Goal: Contribute content: Contribute content

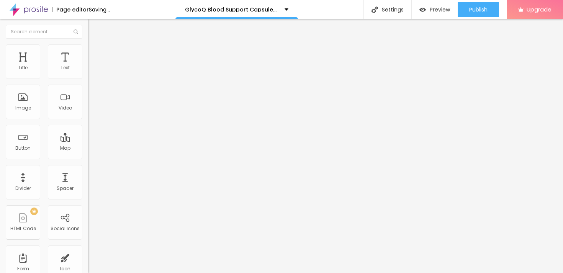
type input "51"
type input "58"
type input "59"
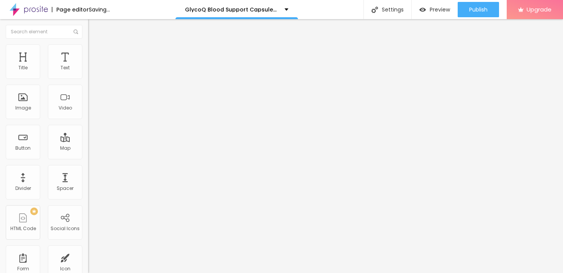
type input "59"
type input "60"
type input "61"
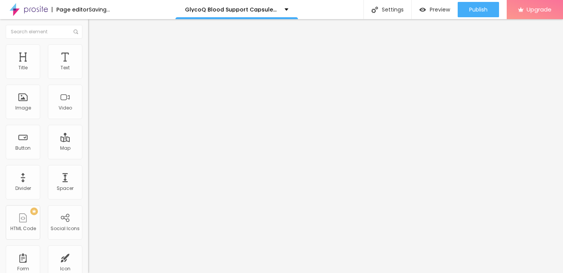
type input "62"
type input "63"
type input "64"
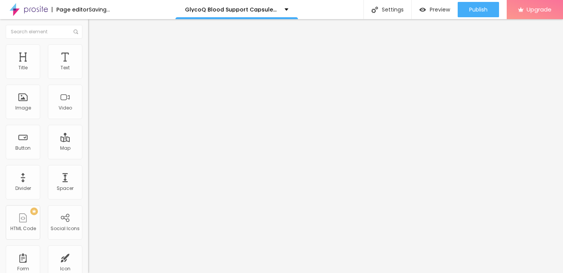
type input "64"
type input "65"
type input "66"
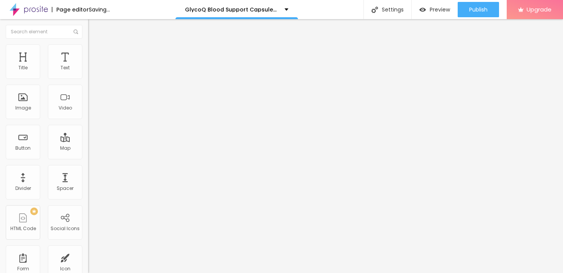
type input "67"
type input "68"
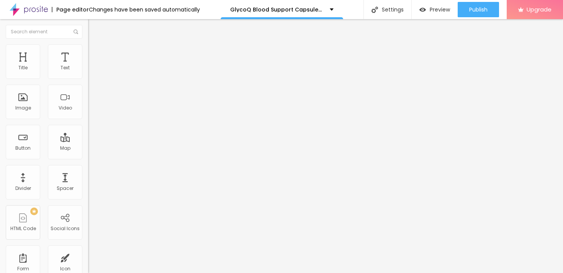
type input "70"
type input "71"
type input "72"
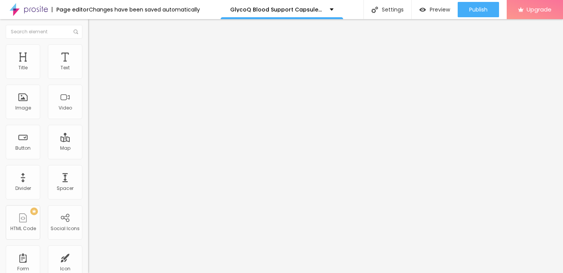
type input "72"
type input "73"
type input "74"
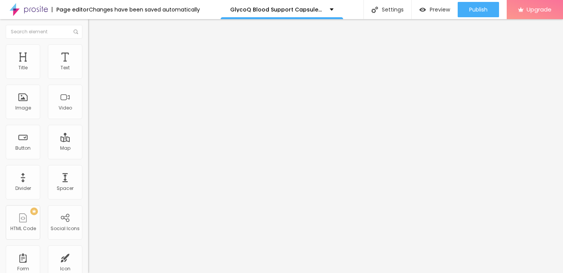
type input "75"
type input "76"
type input "77"
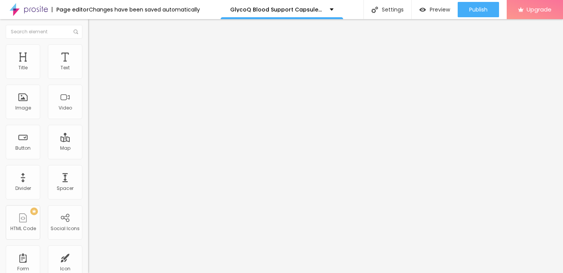
type input "77"
type input "78"
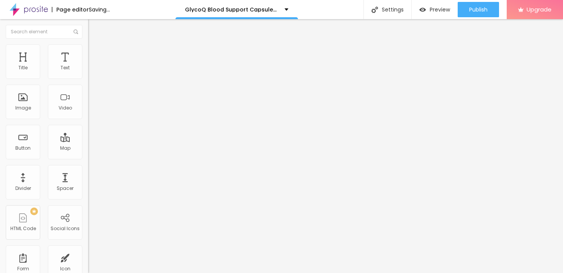
type input "76"
type input "75"
drag, startPoint x: 38, startPoint y: 161, endPoint x: 51, endPoint y: 161, distance: 13.0
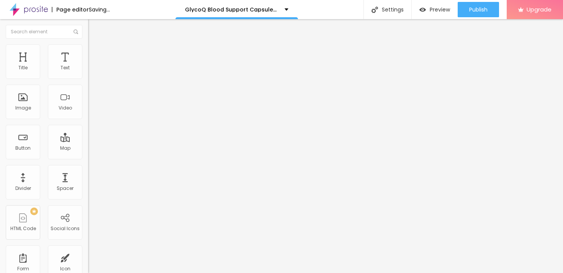
type input "75"
click at [88, 181] on input "range" at bounding box center [112, 184] width 49 height 6
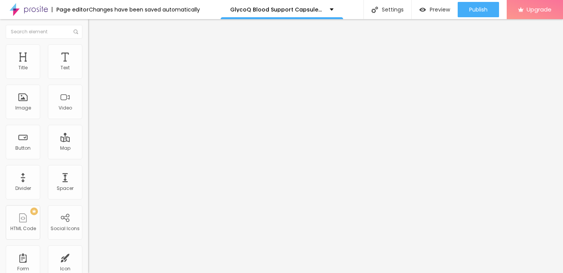
click at [88, 72] on input "Encontre sua galeria" at bounding box center [134, 68] width 92 height 8
paste input "👇✅😍 𝐒𝐡𝐨𝐩 𝐍𝐨𝐰!"
type input "👇✅😍 𝐒𝐡𝐨𝐩 𝐍𝐨𝐰!"
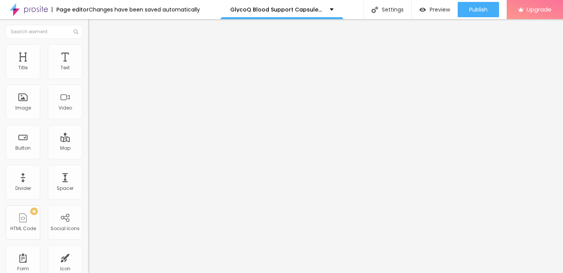
click at [88, 155] on input "#ancora-galerias" at bounding box center [134, 154] width 92 height 8
click at [88, 158] on input "#ancora-galerias" at bounding box center [134, 154] width 92 height 8
paste input "[URL][DOMAIN_NAME]"
type input "[URL][DOMAIN_NAME]"
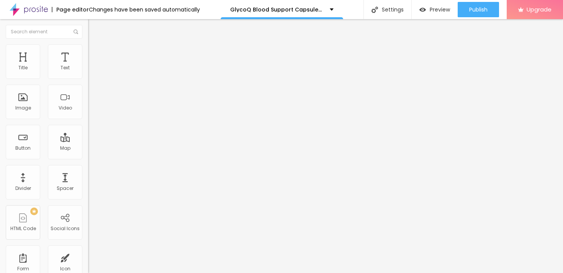
click at [88, 171] on div "Open in new tab" at bounding box center [132, 169] width 88 height 4
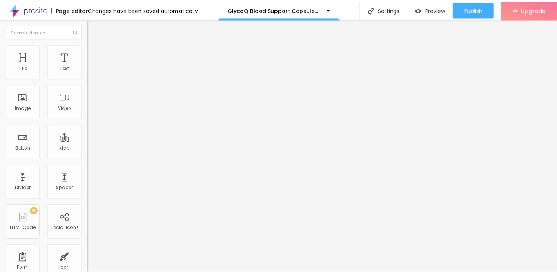
scroll to position [0, 0]
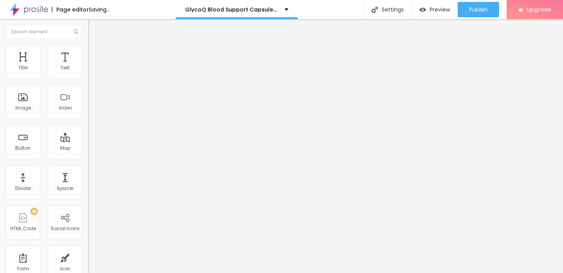
click at [94, 26] on div "Edit Button" at bounding box center [114, 28] width 41 height 6
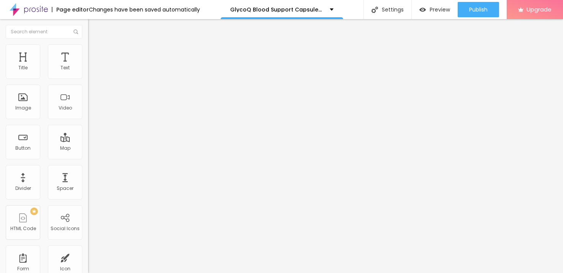
click at [95, 52] on span "Style" at bounding box center [100, 49] width 11 height 7
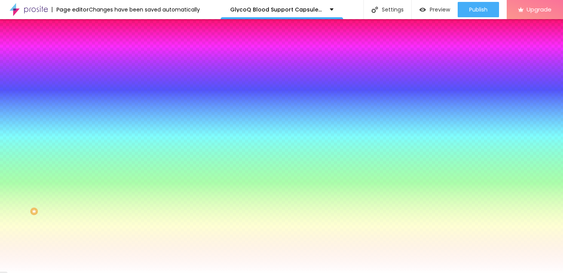
click at [88, 70] on span "Change image" at bounding box center [108, 67] width 41 height 7
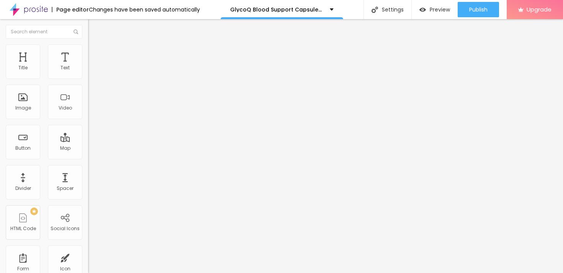
click at [95, 53] on span "Style" at bounding box center [100, 49] width 11 height 7
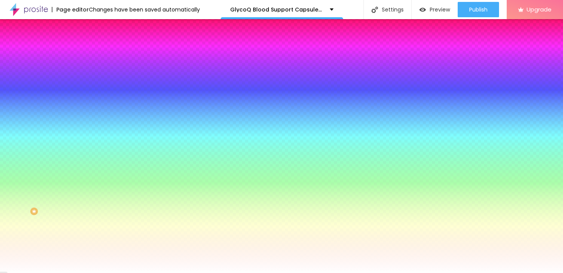
click at [88, 80] on span "None" at bounding box center [94, 76] width 12 height 7
click at [91, 135] on icon "button" at bounding box center [93, 133] width 5 height 5
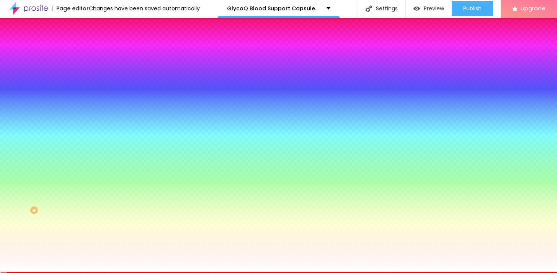
scroll to position [18, 0]
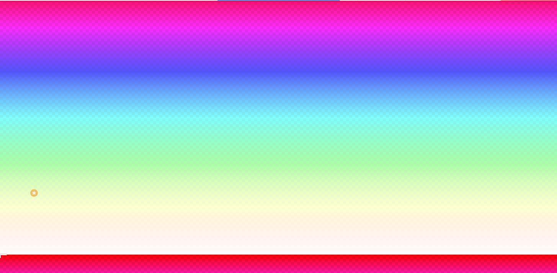
click at [39, 255] on div at bounding box center [278, 255] width 557 height 0
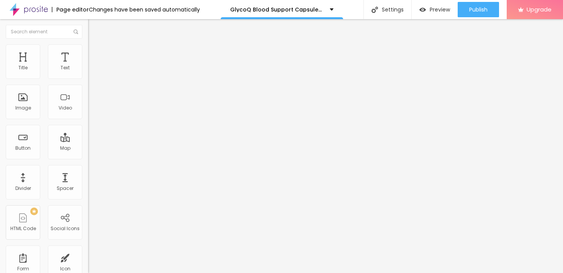
type input "27"
type input "26"
type input "25"
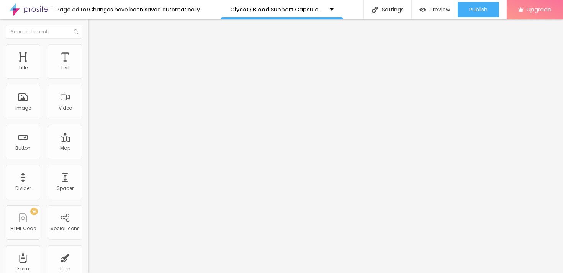
type input "25"
type input "24"
type input "23"
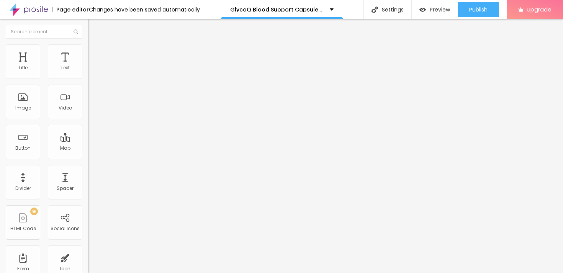
type input "22"
type input "21"
type input "20"
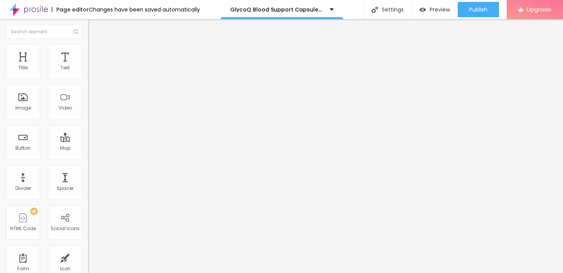
type input "20"
drag, startPoint x: 57, startPoint y: 75, endPoint x: 41, endPoint y: 76, distance: 16.1
type input "20"
click at [88, 141] on input "range" at bounding box center [112, 144] width 49 height 6
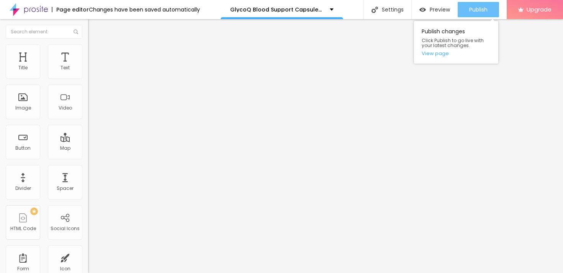
click at [481, 8] on span "Publish" at bounding box center [478, 10] width 18 height 6
click at [447, 54] on link "View page" at bounding box center [456, 53] width 69 height 5
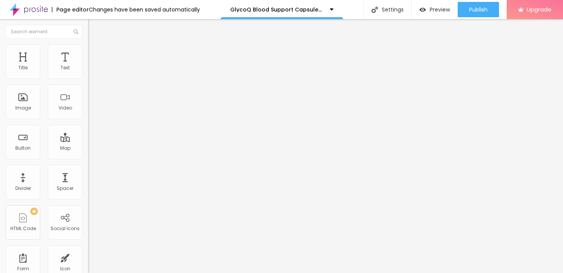
type input "80"
type input "81"
click at [88, 181] on input "range" at bounding box center [112, 184] width 49 height 6
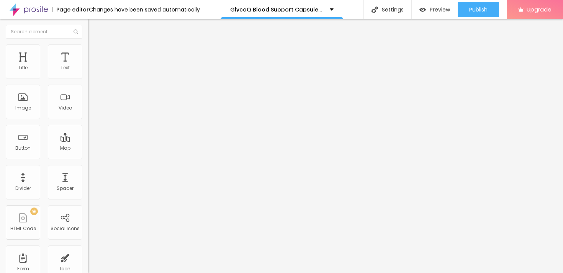
type input "79"
type input "78"
type input "77"
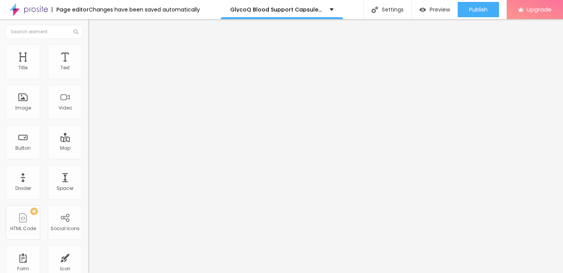
type input "77"
type input "76"
type input "74"
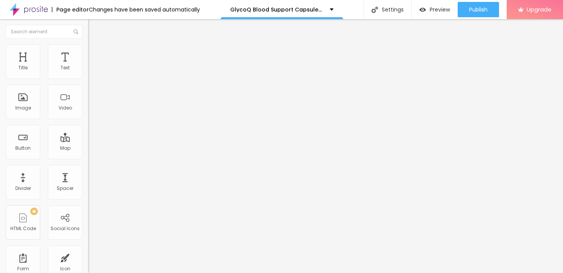
type input "73"
type input "72"
type input "71"
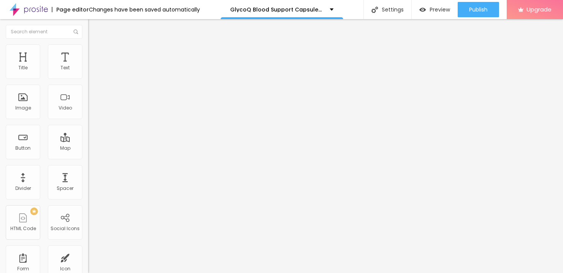
type input "71"
type input "70"
type input "69"
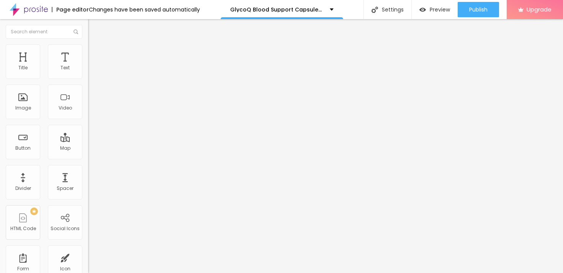
type input "68"
type input "67"
type input "66"
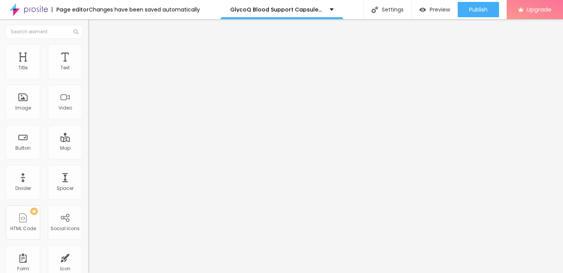
type input "66"
type input "68"
type input "69"
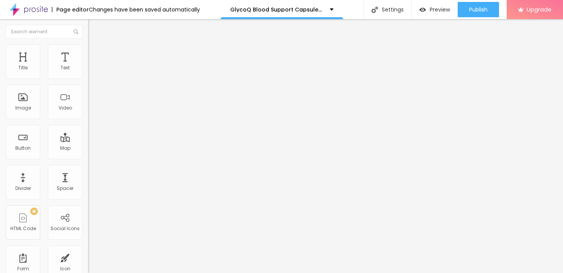
type input "70"
type input "72"
type input "73"
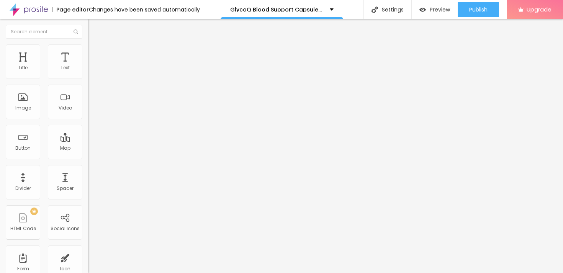
type input "73"
type input "74"
type input "75"
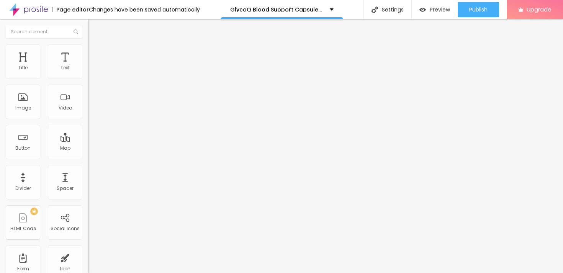
type input "76"
type input "77"
type input "78"
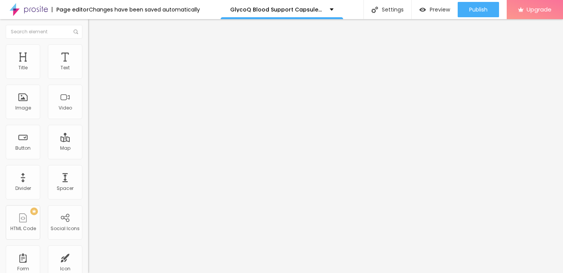
type input "78"
type input "79"
click at [88, 181] on input "range" at bounding box center [112, 184] width 49 height 6
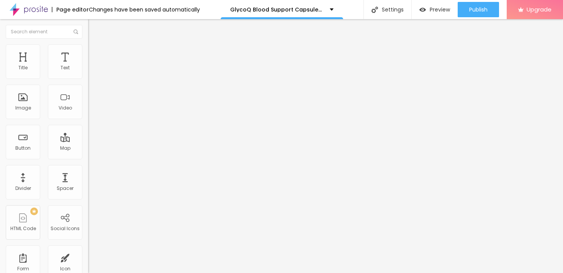
click at [88, 72] on span "Heading 2" at bounding box center [105, 68] width 34 height 10
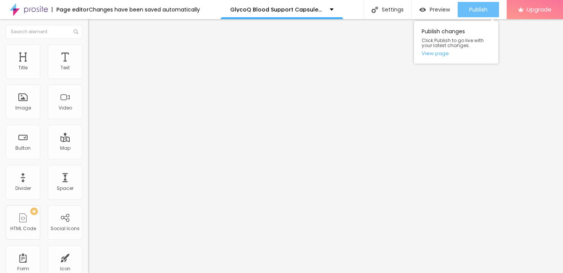
click at [471, 7] on span "Publish" at bounding box center [478, 10] width 18 height 6
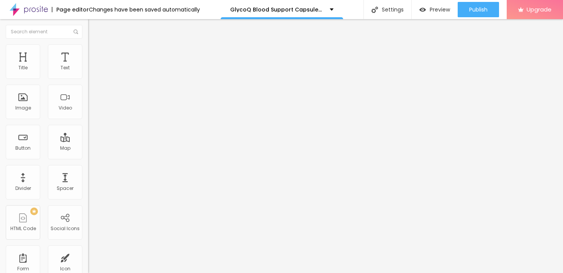
click at [94, 26] on div "Edit Title" at bounding box center [111, 28] width 34 height 6
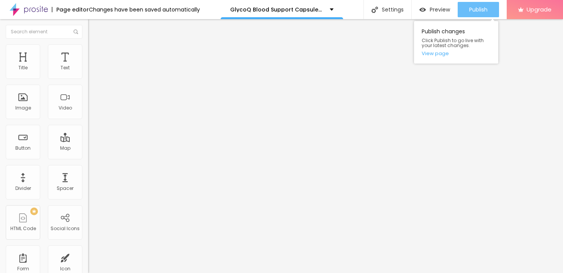
click at [480, 8] on span "Publish" at bounding box center [478, 10] width 18 height 6
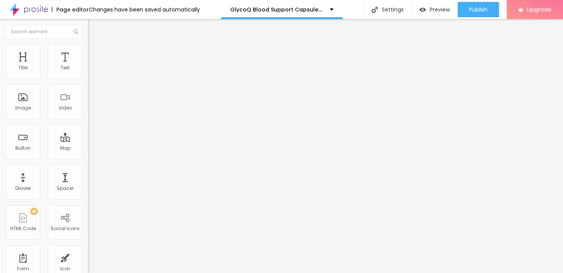
click at [95, 53] on span "Style" at bounding box center [100, 49] width 11 height 7
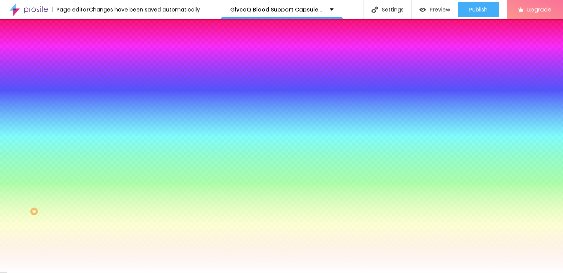
click at [91, 135] on icon "button" at bounding box center [93, 133] width 5 height 5
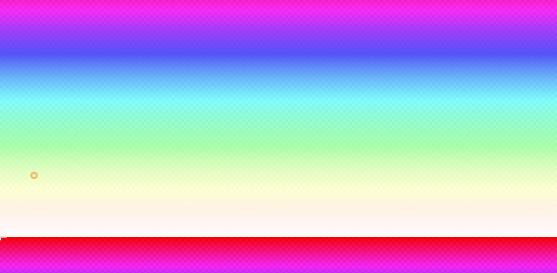
scroll to position [50, 0]
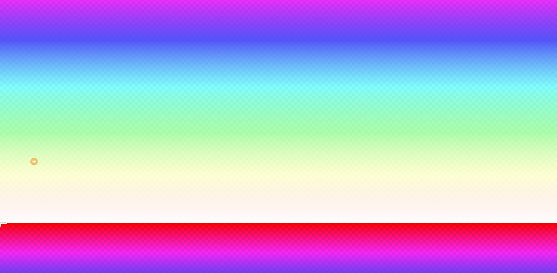
type input "95"
type input "90"
type input "85"
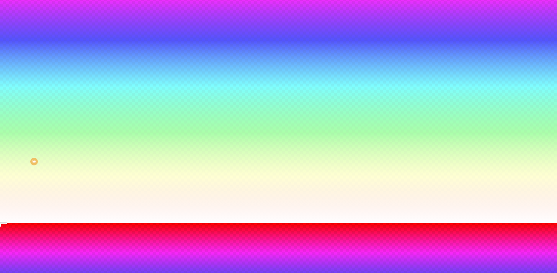
type input "85"
type input "80"
type input "75"
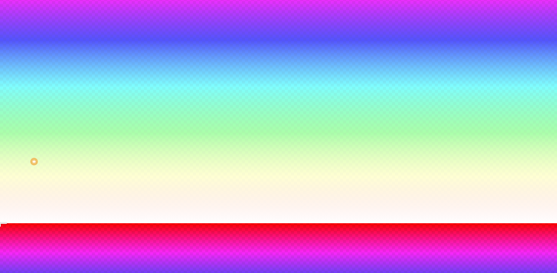
type input "70"
type input "65"
type input "60"
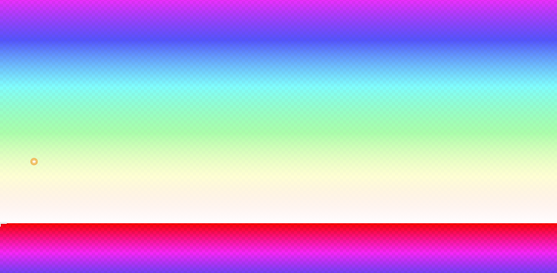
type input "60"
type input "55"
type input "50"
drag, startPoint x: 99, startPoint y: 226, endPoint x: 83, endPoint y: 226, distance: 16.1
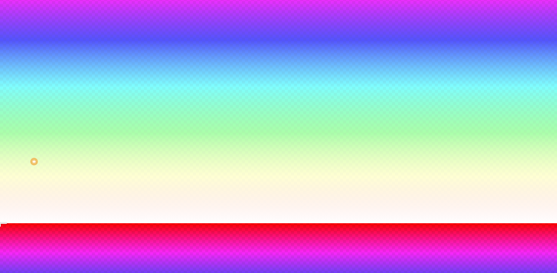
type input "50"
type input "55"
type input "60"
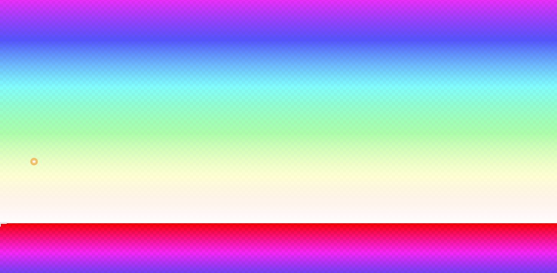
type input "60"
type input "65"
type input "70"
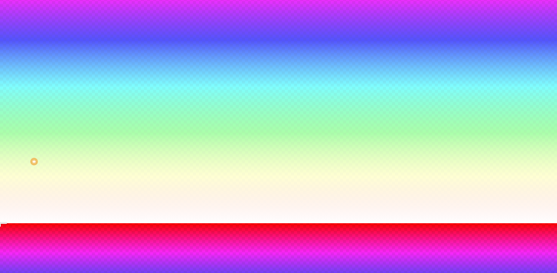
type input "75"
type input "80"
type input "85"
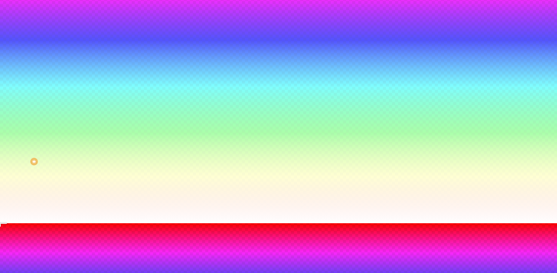
type input "85"
type input "90"
type input "95"
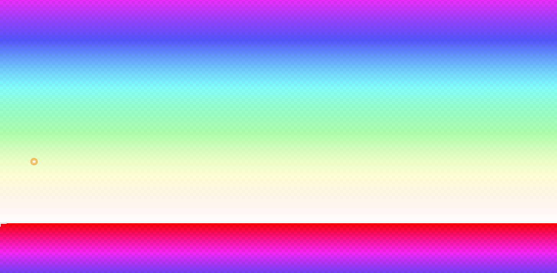
type input "100"
type input "105"
type input "110"
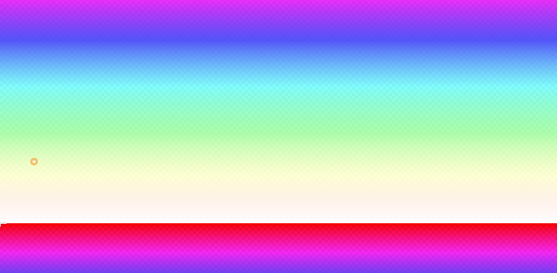
type input "110"
type input "105"
type input "110"
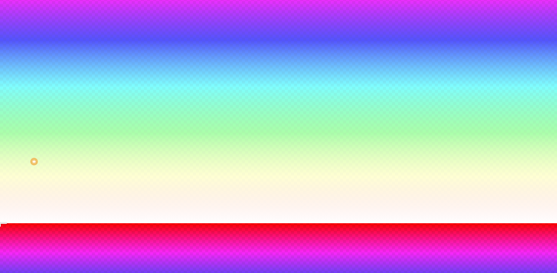
type input "105"
type input "110"
drag, startPoint x: 84, startPoint y: 225, endPoint x: 104, endPoint y: 224, distance: 19.9
type input "110"
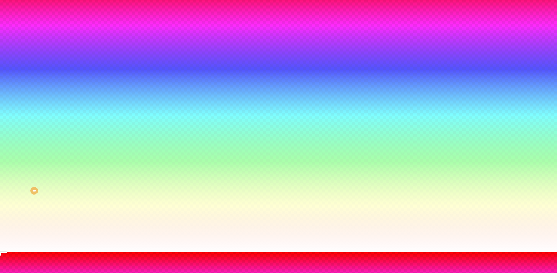
scroll to position [0, 0]
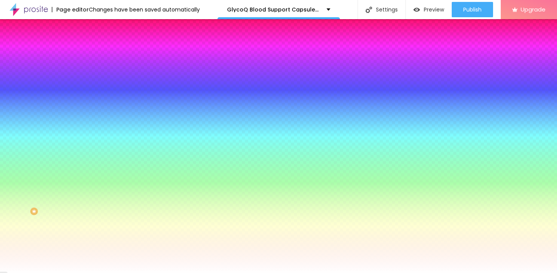
click at [328, 273] on div at bounding box center [278, 273] width 557 height 0
click at [91, 157] on icon "button" at bounding box center [93, 154] width 5 height 5
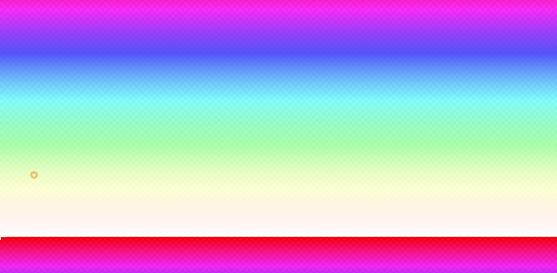
scroll to position [68, 0]
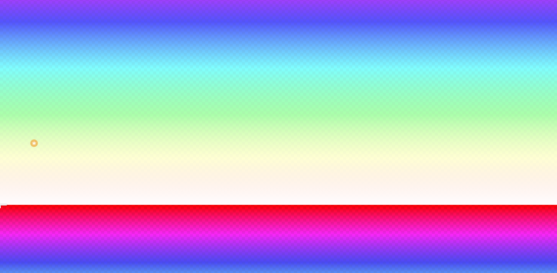
type input "95"
type input "90"
type input "85"
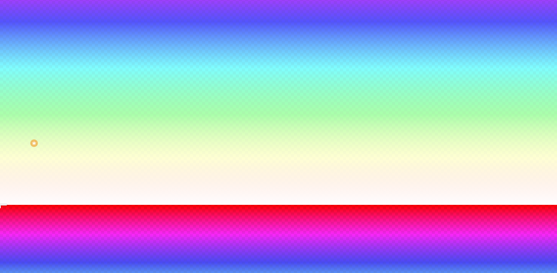
type input "85"
type input "80"
type input "75"
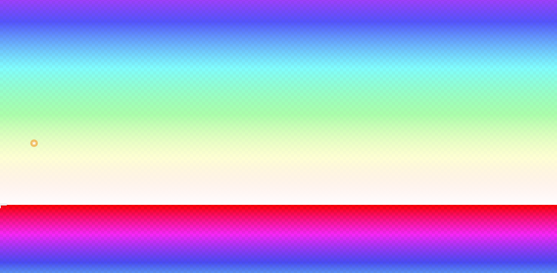
type input "70"
type input "65"
type input "60"
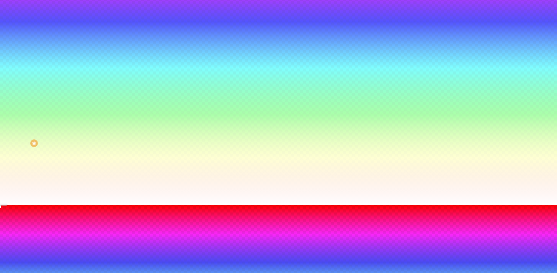
type input "60"
type input "55"
type input "50"
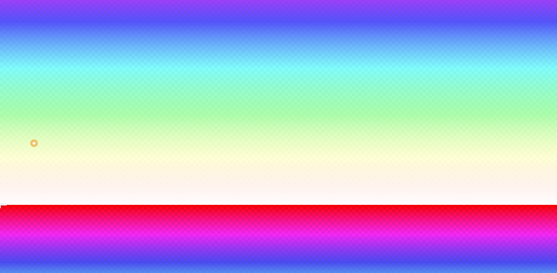
type input "55"
type input "60"
type input "65"
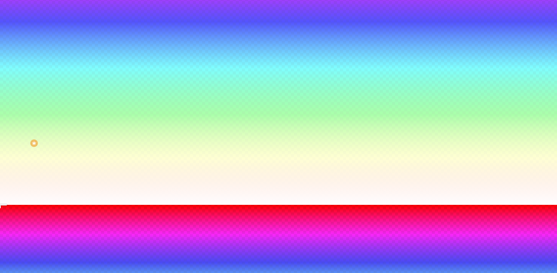
type input "65"
type input "70"
type input "75"
drag, startPoint x: 100, startPoint y: 226, endPoint x: 54, endPoint y: 226, distance: 45.6
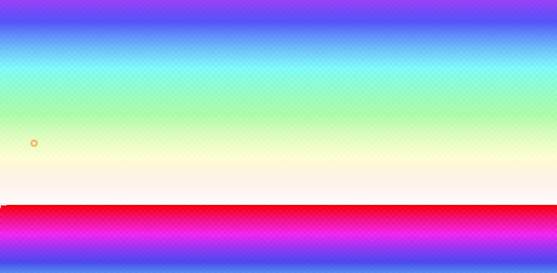
click at [269, 205] on div at bounding box center [278, 205] width 557 height 0
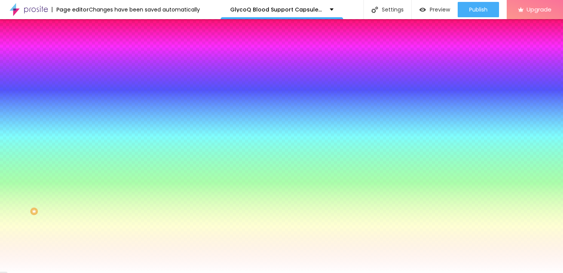
click at [88, 138] on button "button" at bounding box center [93, 133] width 11 height 8
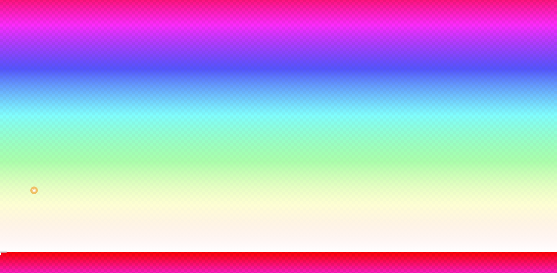
scroll to position [35, 0]
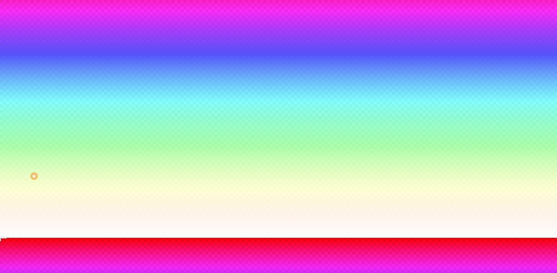
drag, startPoint x: 103, startPoint y: 238, endPoint x: 62, endPoint y: 235, distance: 41.5
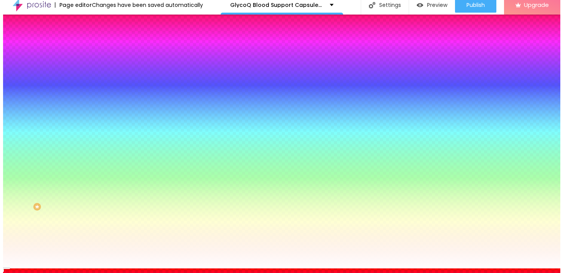
scroll to position [0, 0]
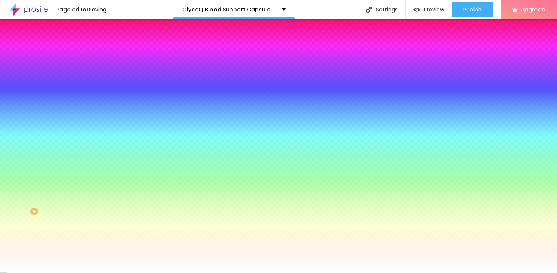
click at [323, 273] on div at bounding box center [278, 273] width 557 height 0
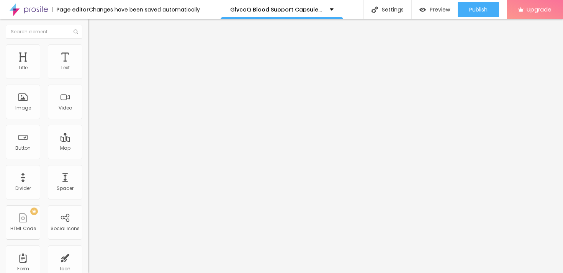
drag, startPoint x: 41, startPoint y: 75, endPoint x: 36, endPoint y: 76, distance: 5.0
click at [88, 141] on input "range" at bounding box center [112, 144] width 49 height 6
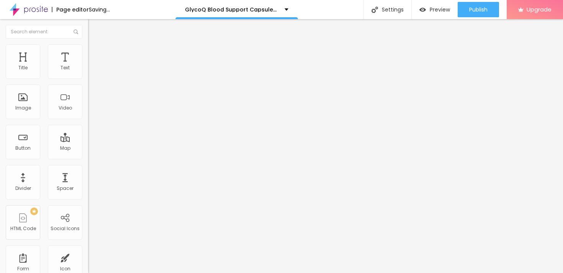
click at [95, 53] on span "Style" at bounding box center [100, 49] width 11 height 7
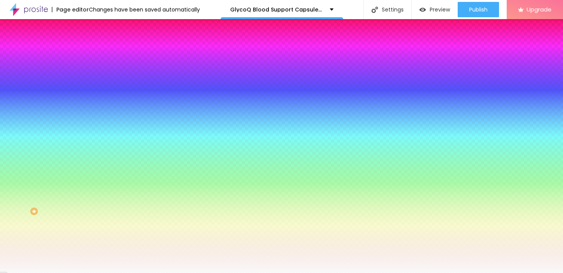
click at [88, 104] on div at bounding box center [132, 104] width 88 height 0
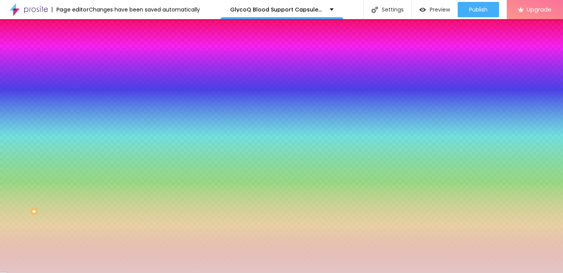
drag, startPoint x: 23, startPoint y: 152, endPoint x: 18, endPoint y: 155, distance: 5.7
click at [18, 155] on div at bounding box center [281, 136] width 563 height 273
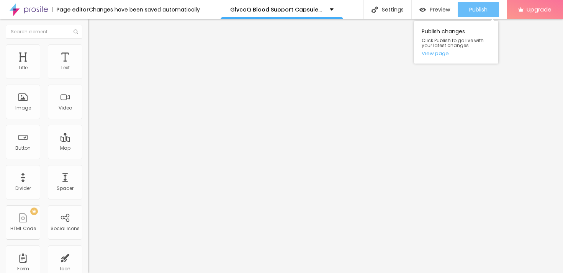
click at [480, 7] on span "Publish" at bounding box center [478, 10] width 18 height 6
